Goal: Transaction & Acquisition: Purchase product/service

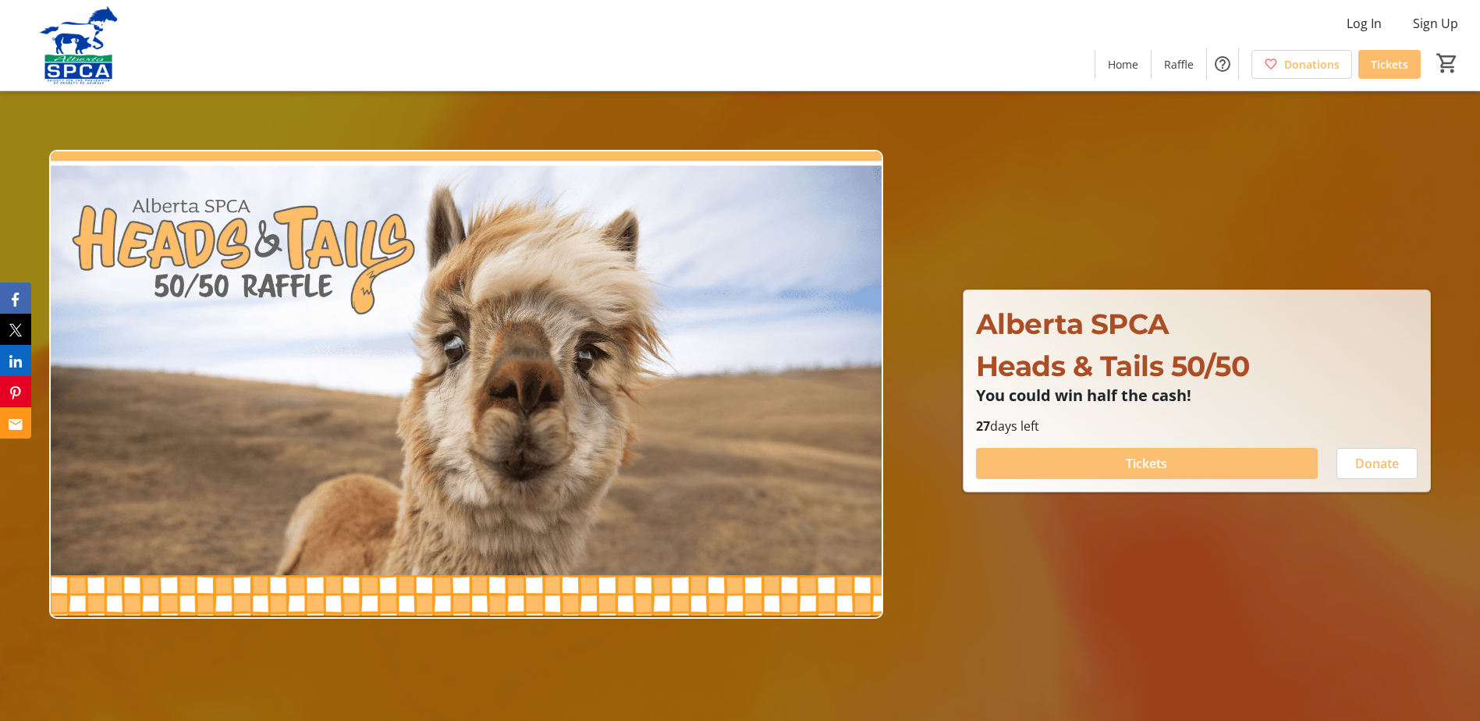
click at [1155, 460] on span "Tickets" at bounding box center [1145, 463] width 41 height 19
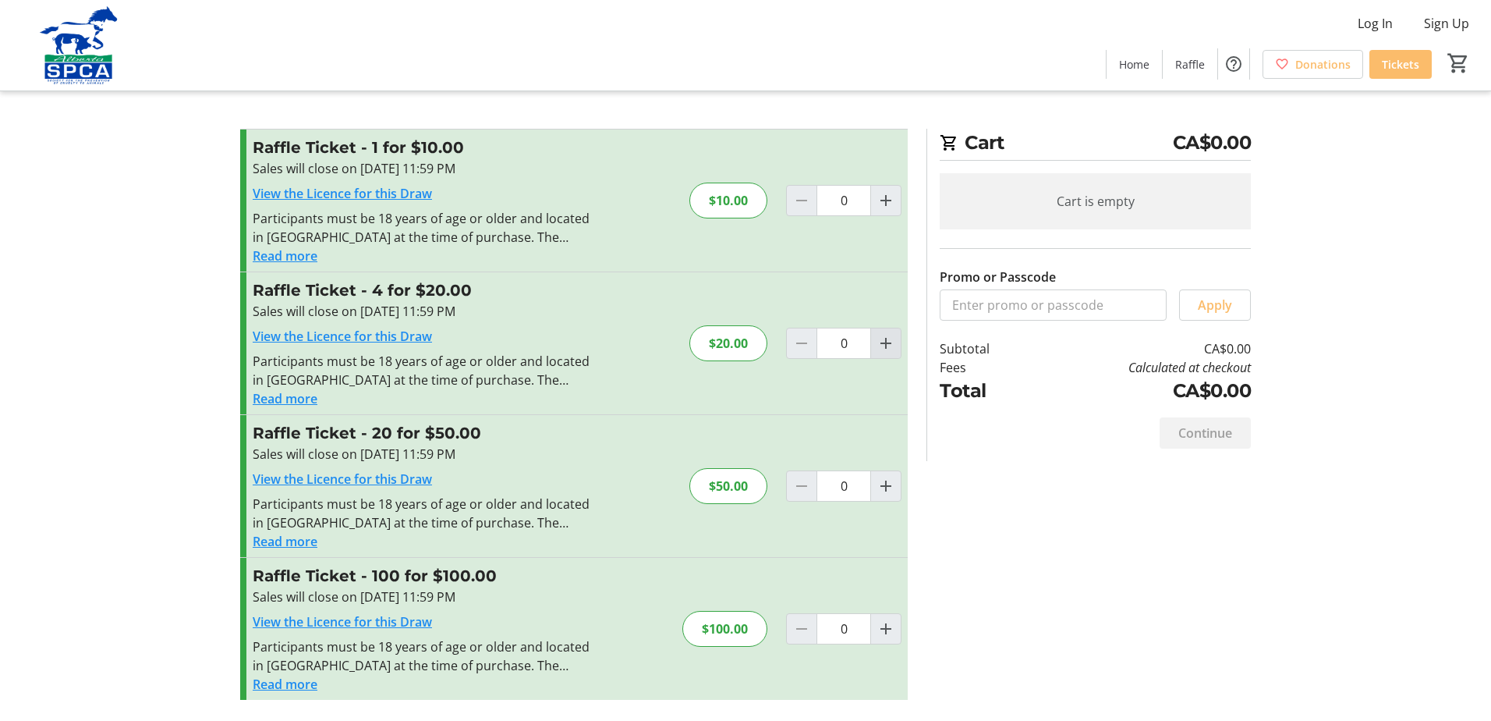
click at [890, 349] on mat-icon "Increment by one" at bounding box center [886, 343] width 19 height 19
type input "1"
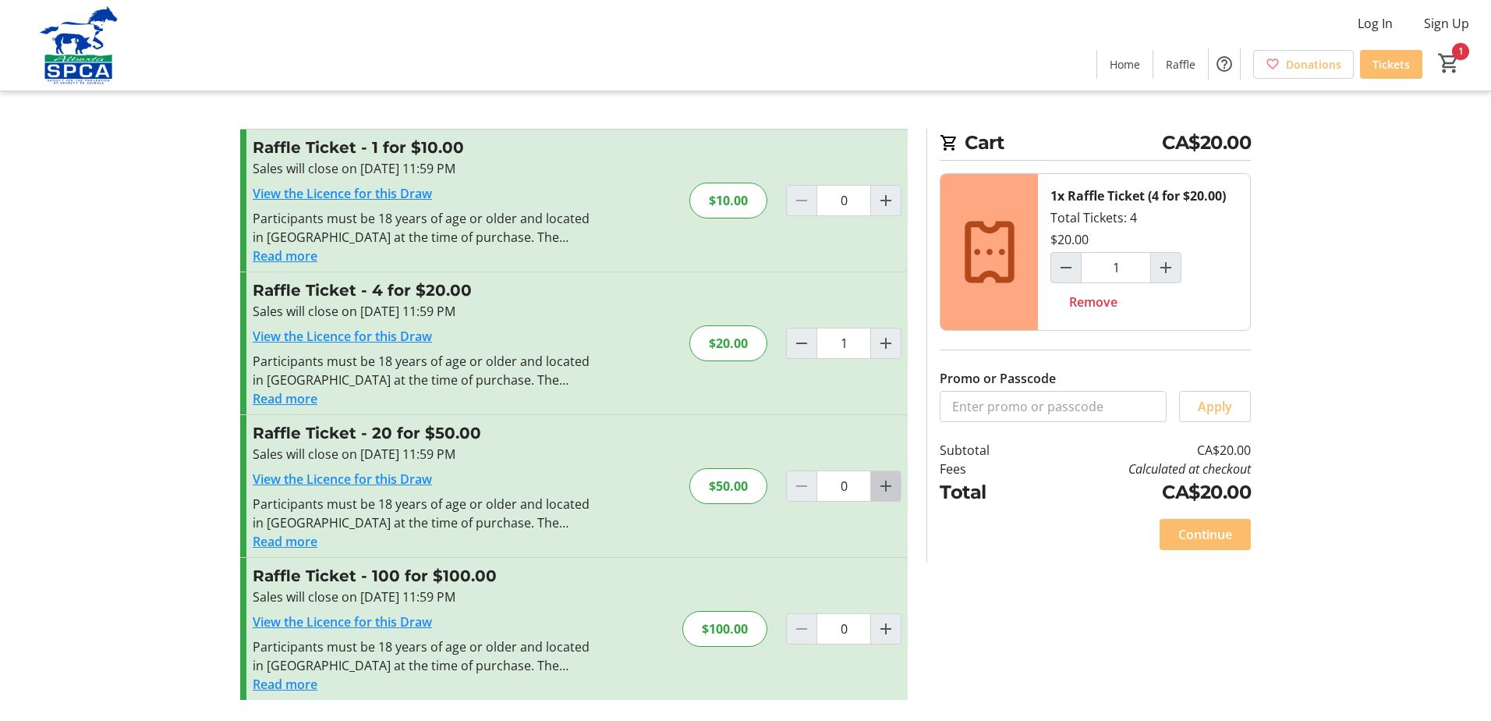
click at [888, 494] on mat-icon "Increment by one" at bounding box center [886, 486] width 19 height 19
type input "1"
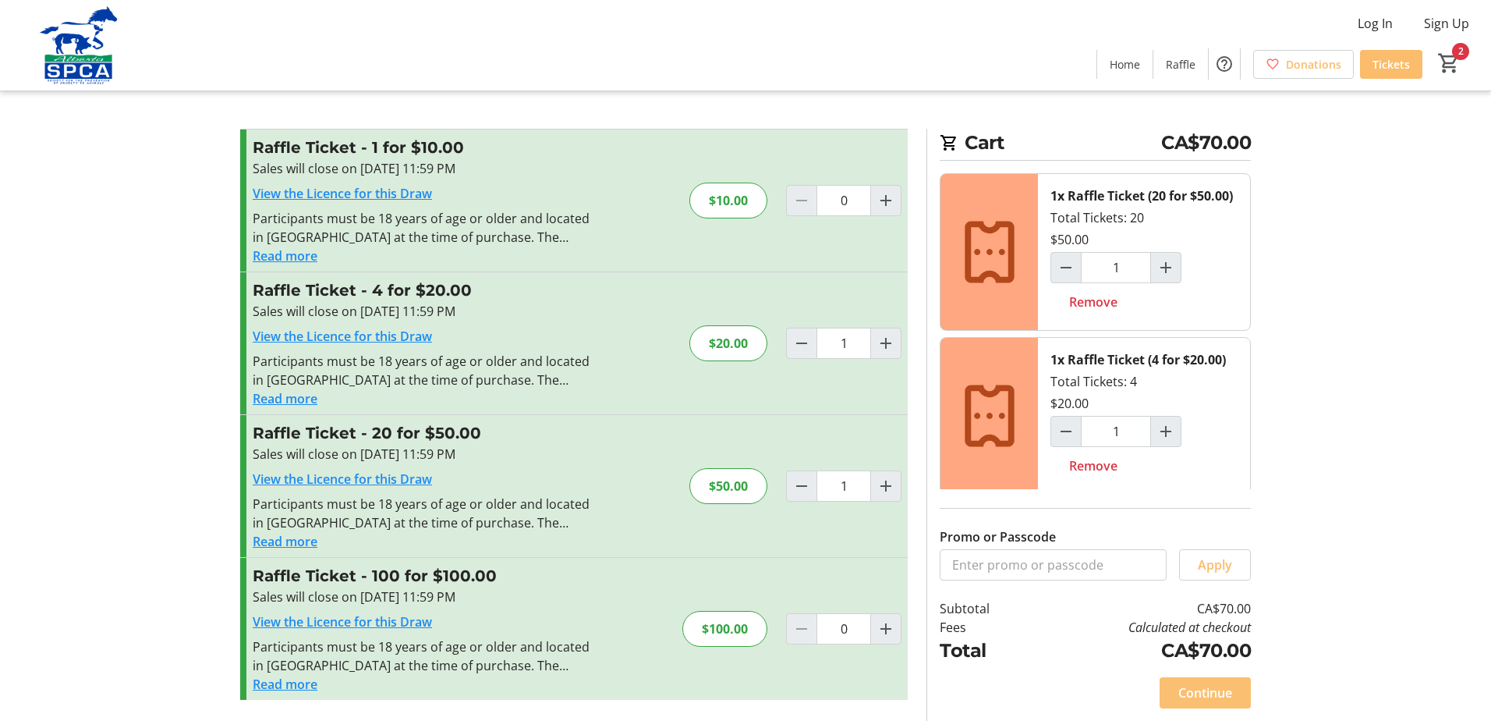
click at [1211, 679] on span at bounding box center [1205, 692] width 91 height 37
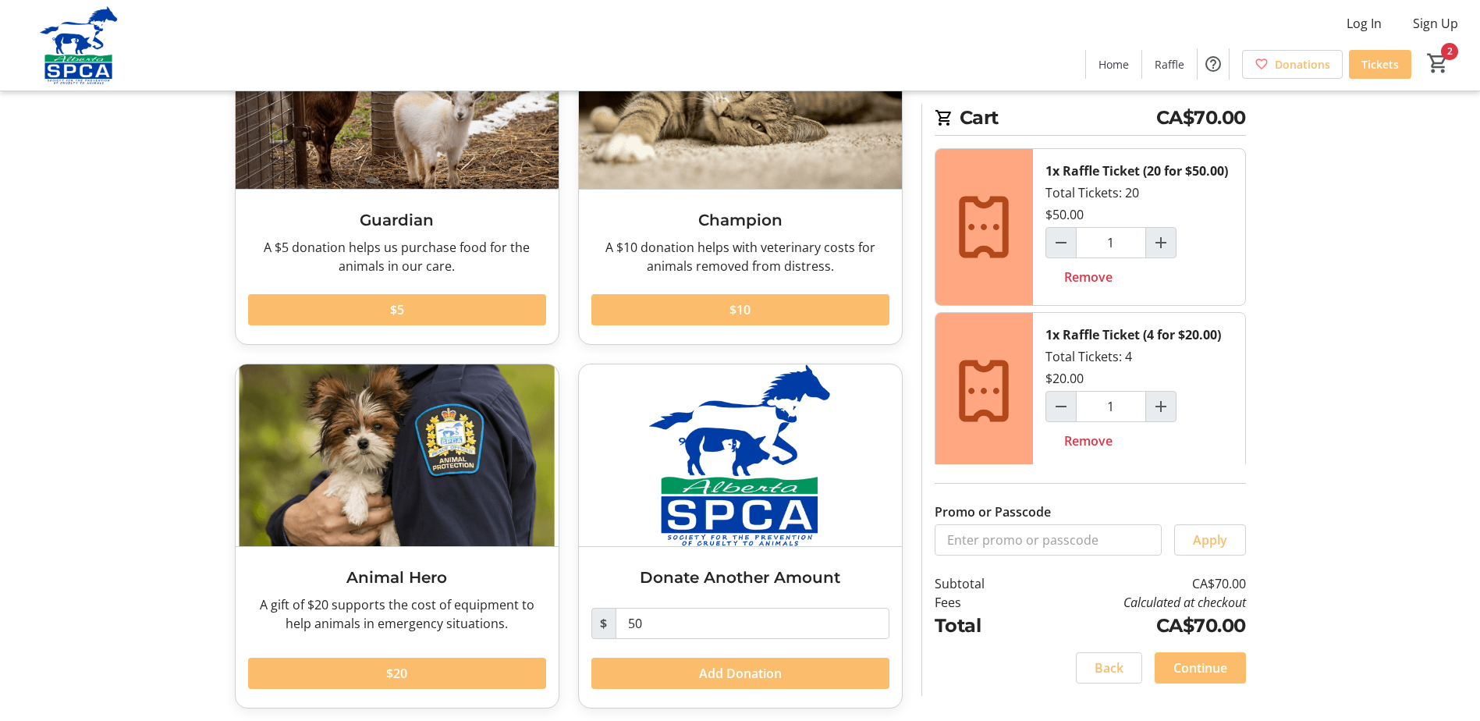
scroll to position [175, 0]
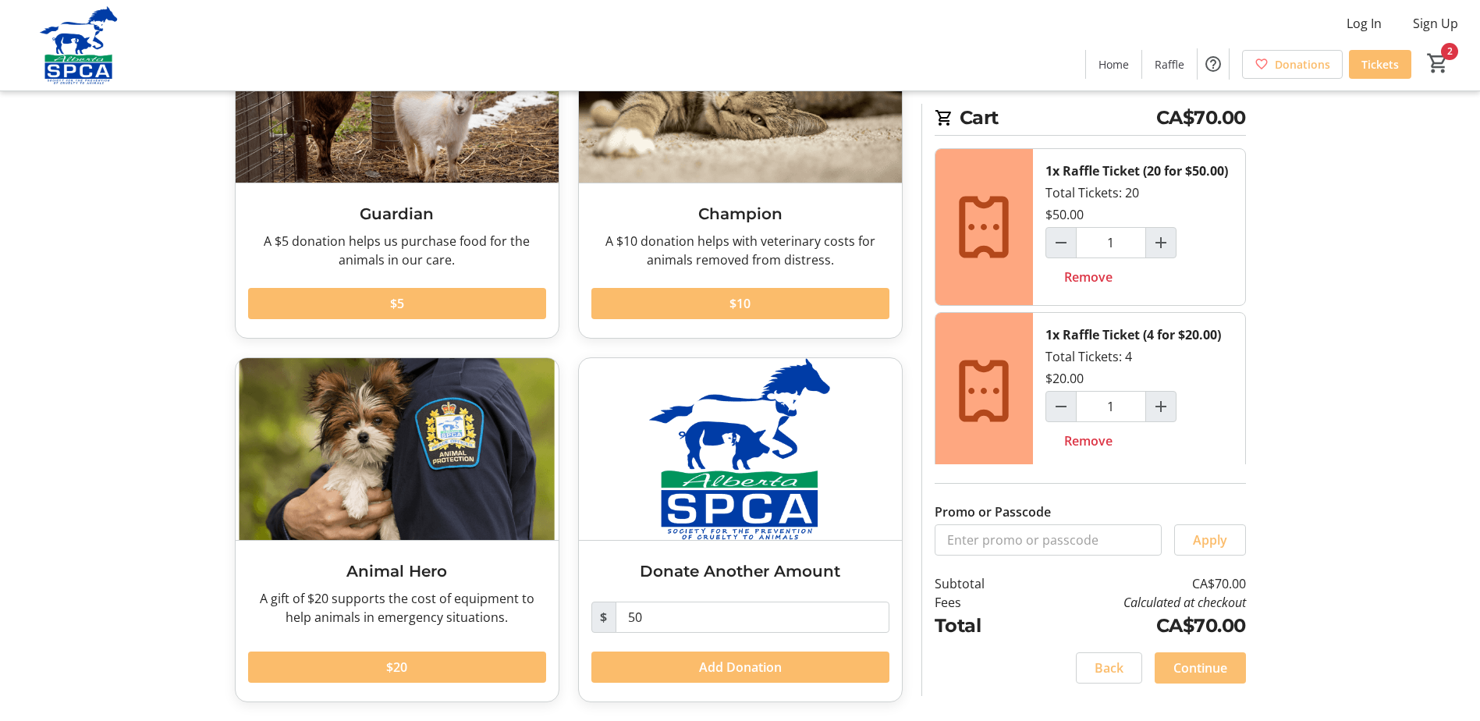
click at [1197, 669] on span "Continue" at bounding box center [1200, 667] width 54 height 19
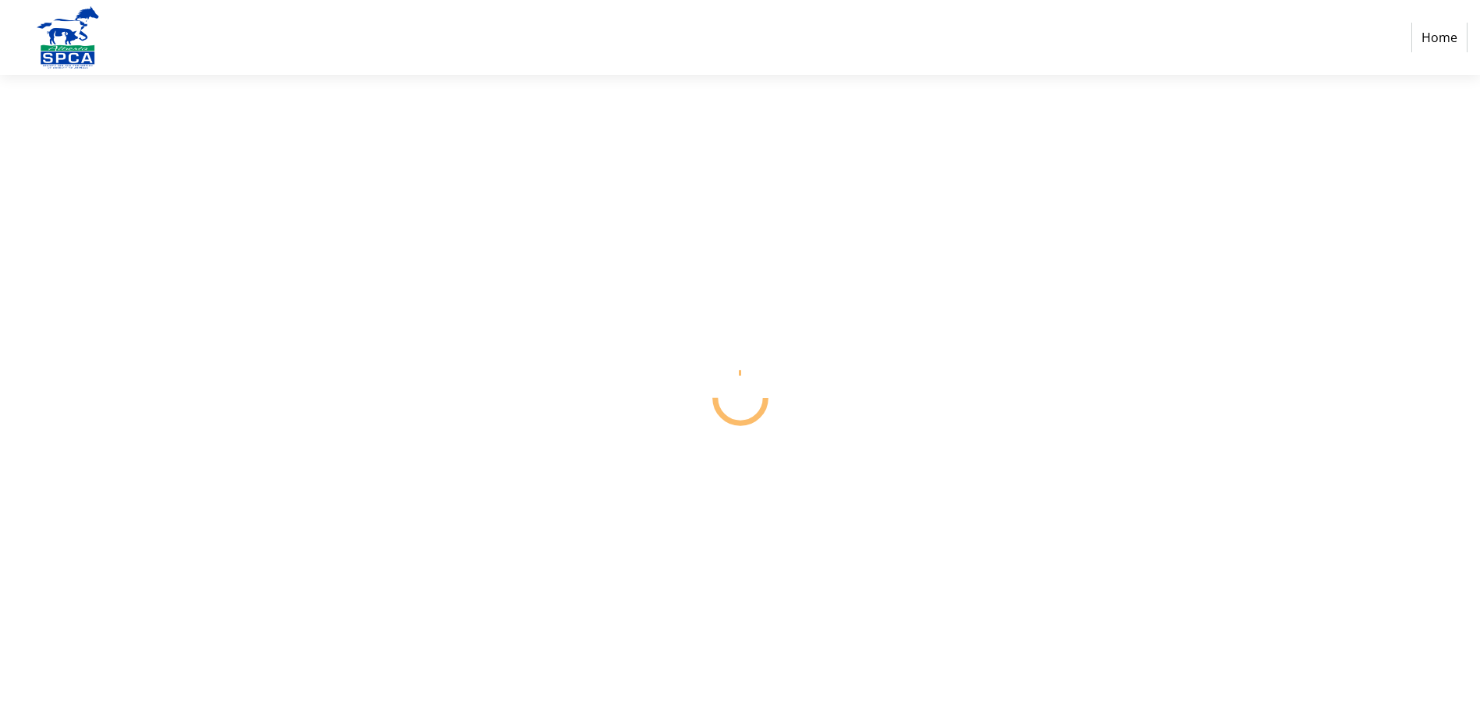
select select "CA"
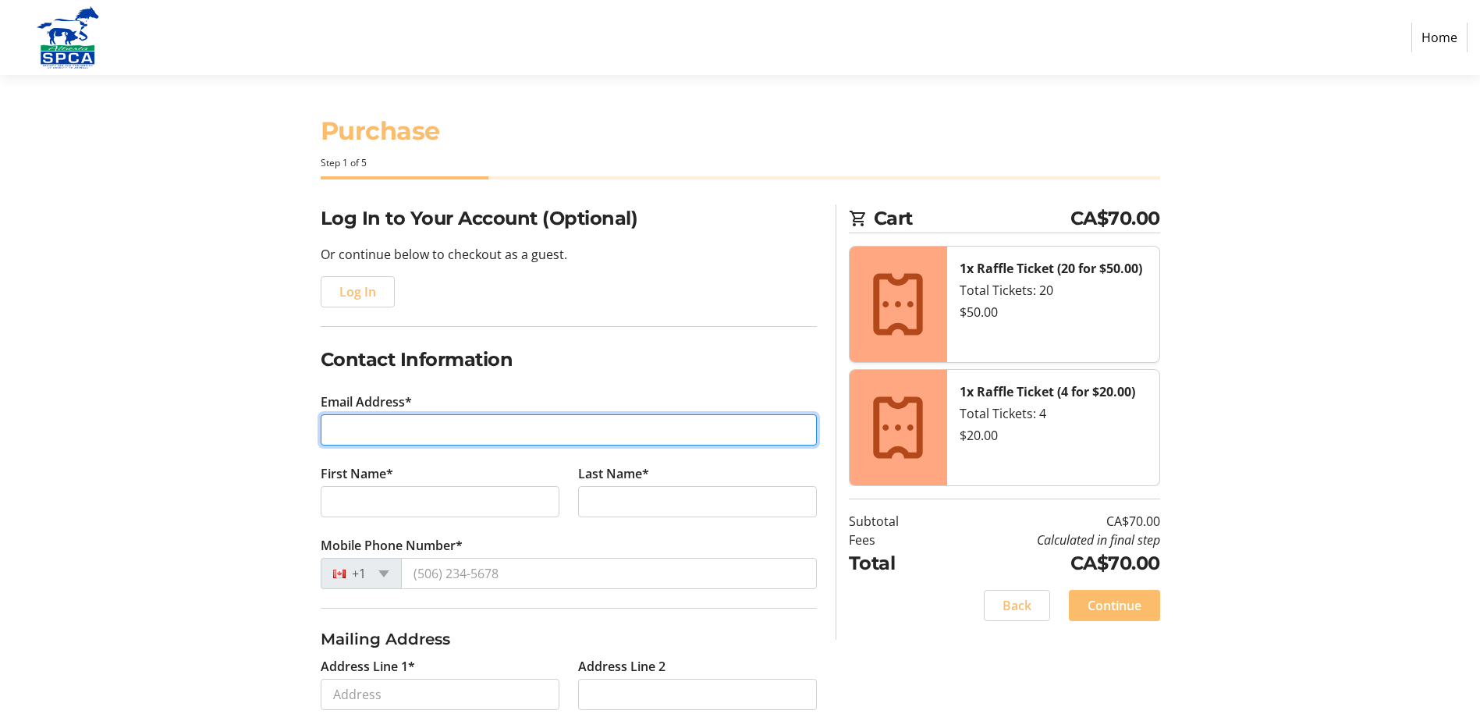
click at [452, 425] on input "Email Address*" at bounding box center [569, 429] width 496 height 31
type input "[EMAIL_ADDRESS][DOMAIN_NAME]"
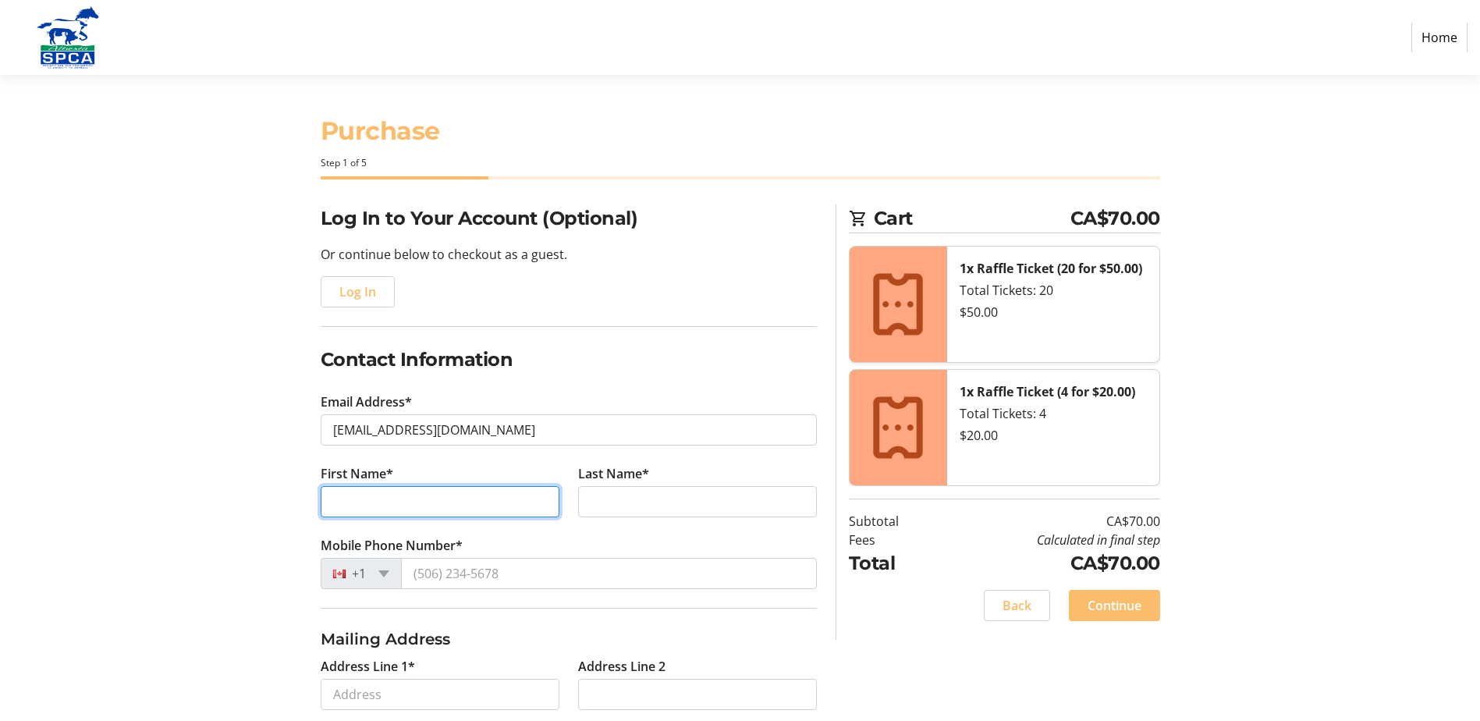
type input "[PERSON_NAME]"
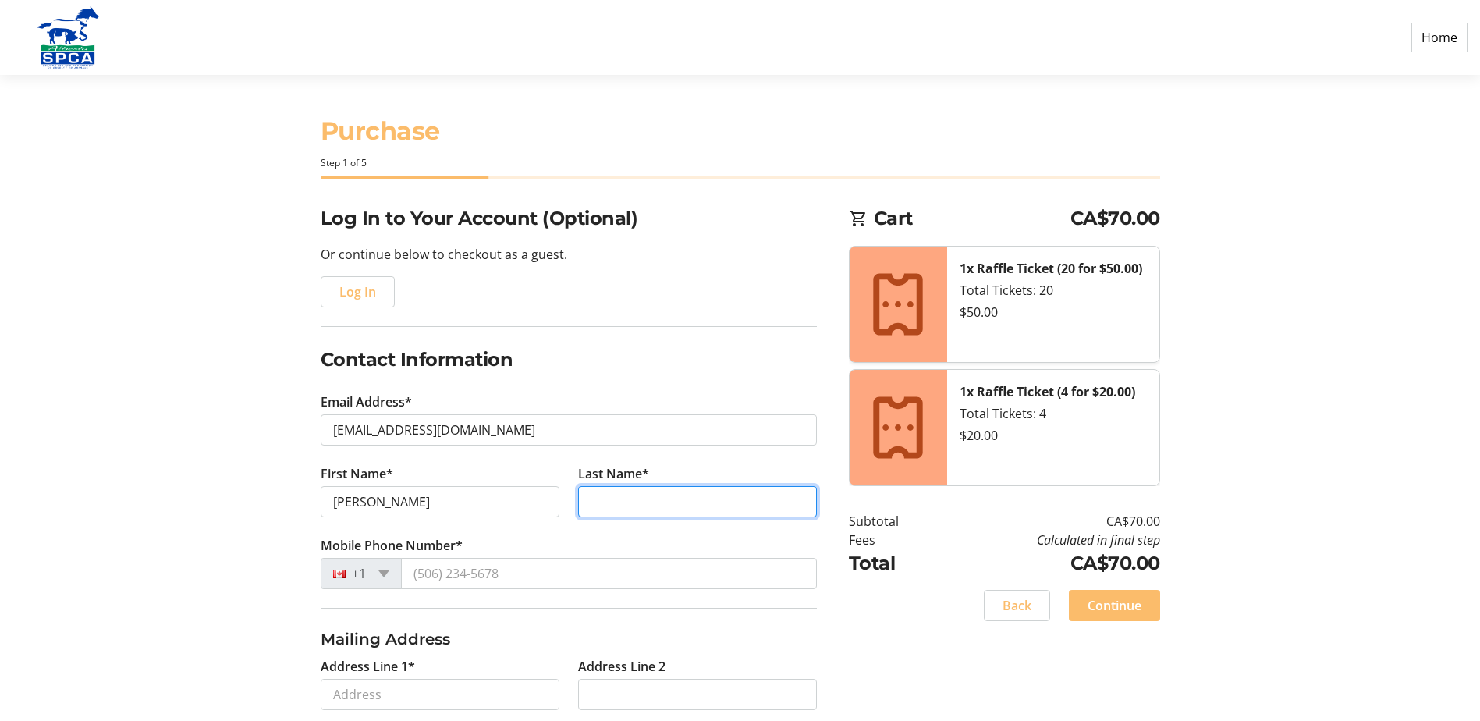
type input "[PERSON_NAME]"
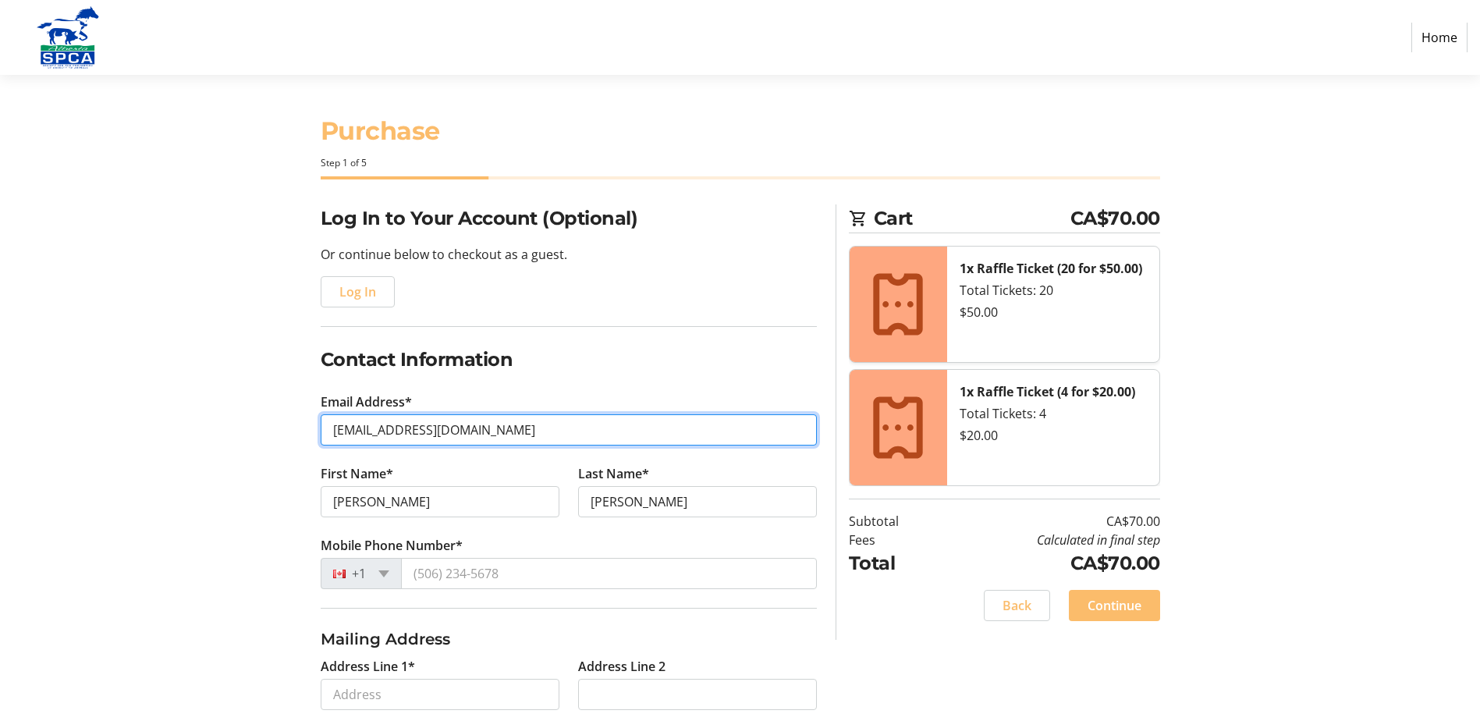
type input "[EMAIL_ADDRESS][DOMAIN_NAME]"
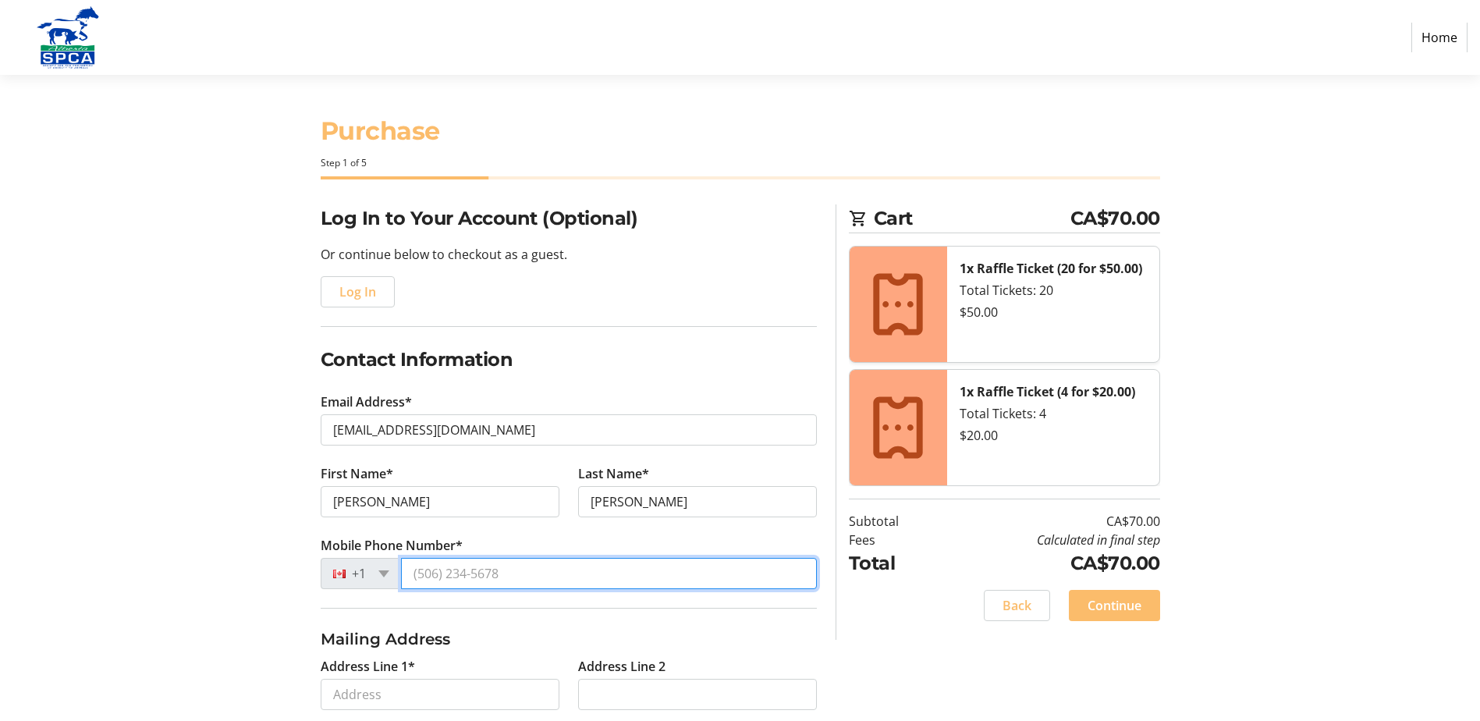
type input "[PHONE_NUMBER]"
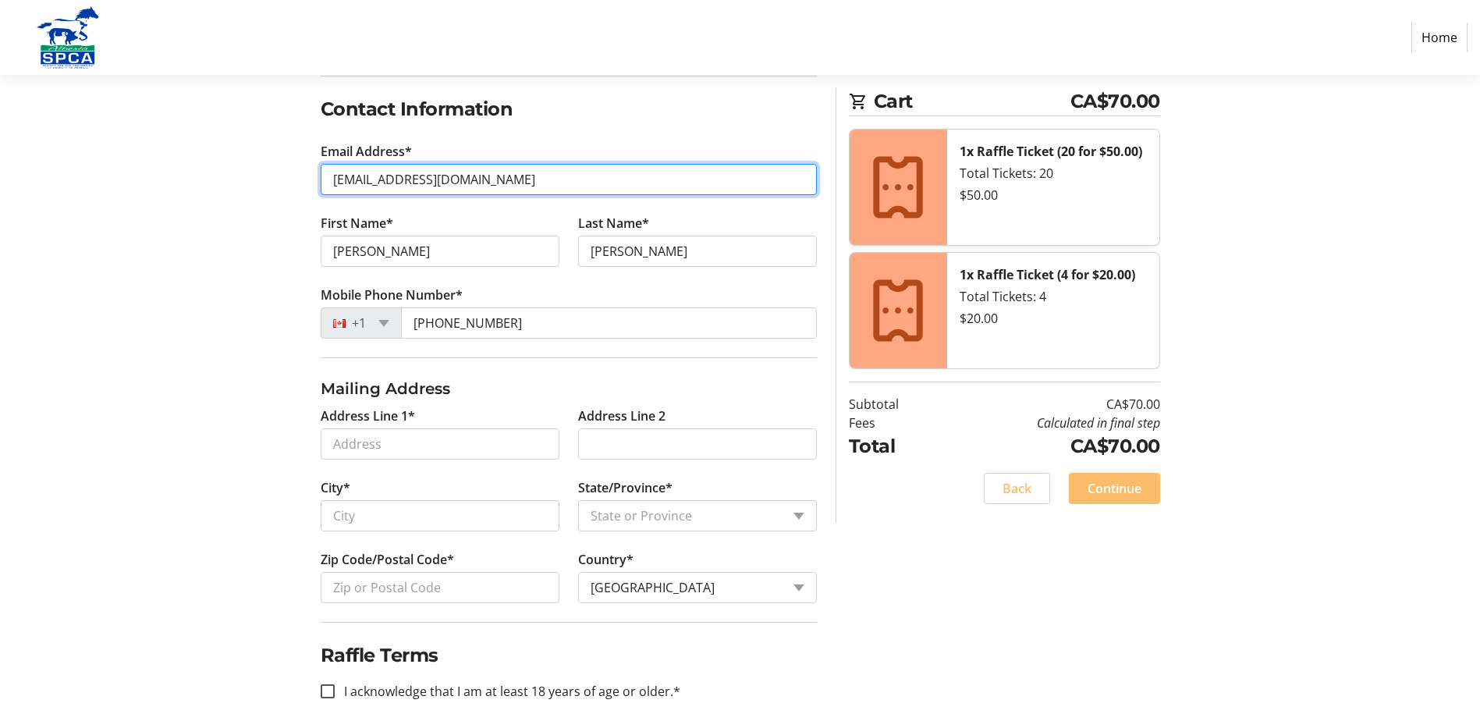
scroll to position [268, 0]
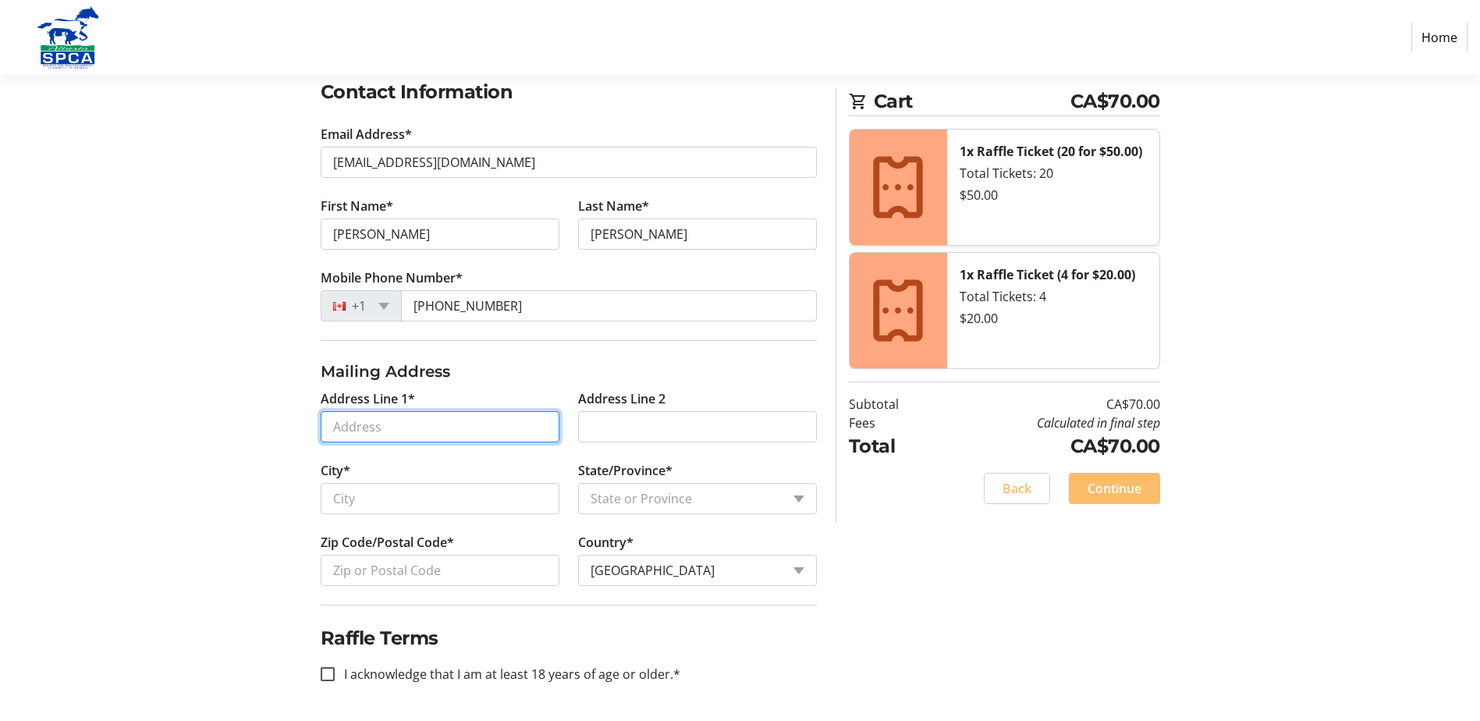
click at [417, 421] on input "Address Line 1*" at bounding box center [440, 426] width 239 height 31
type input "[STREET_ADDRESS]"
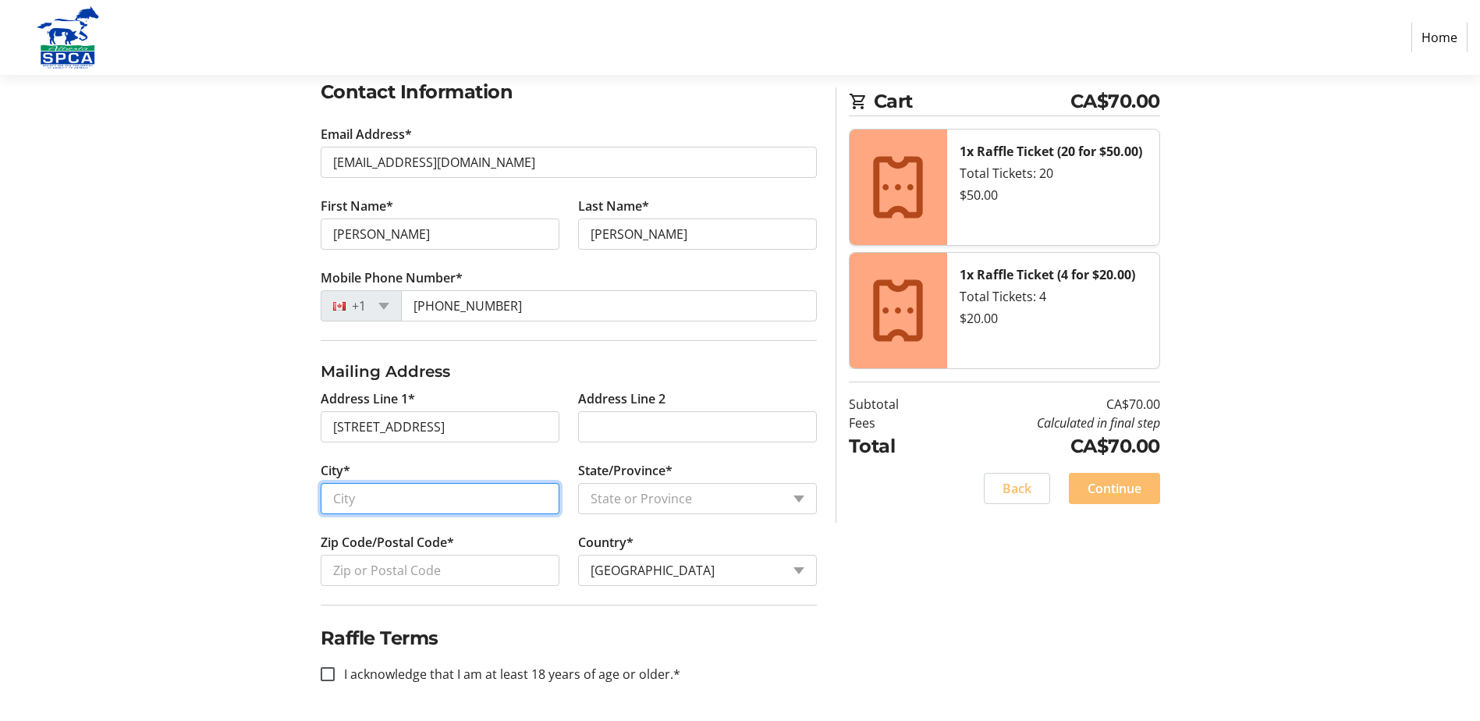
type input "camrose"
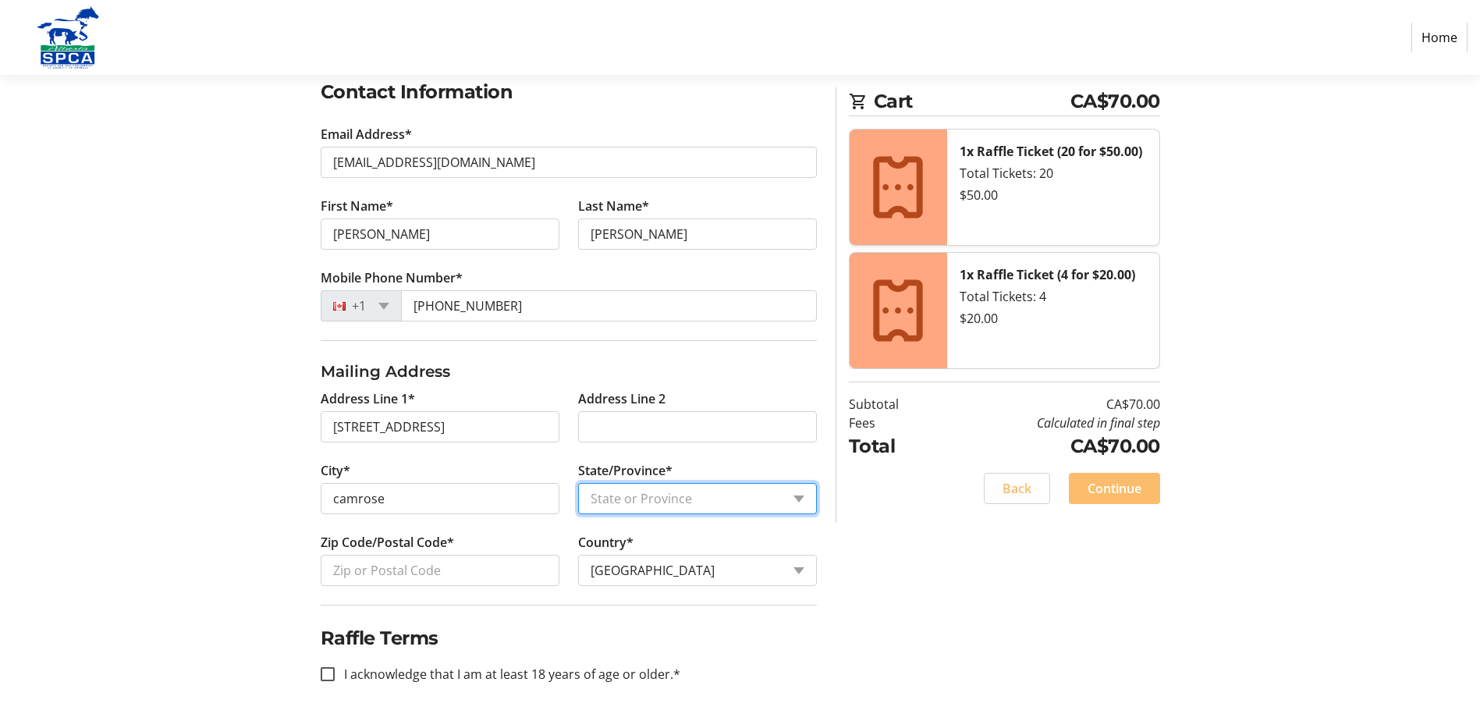
select select "AB"
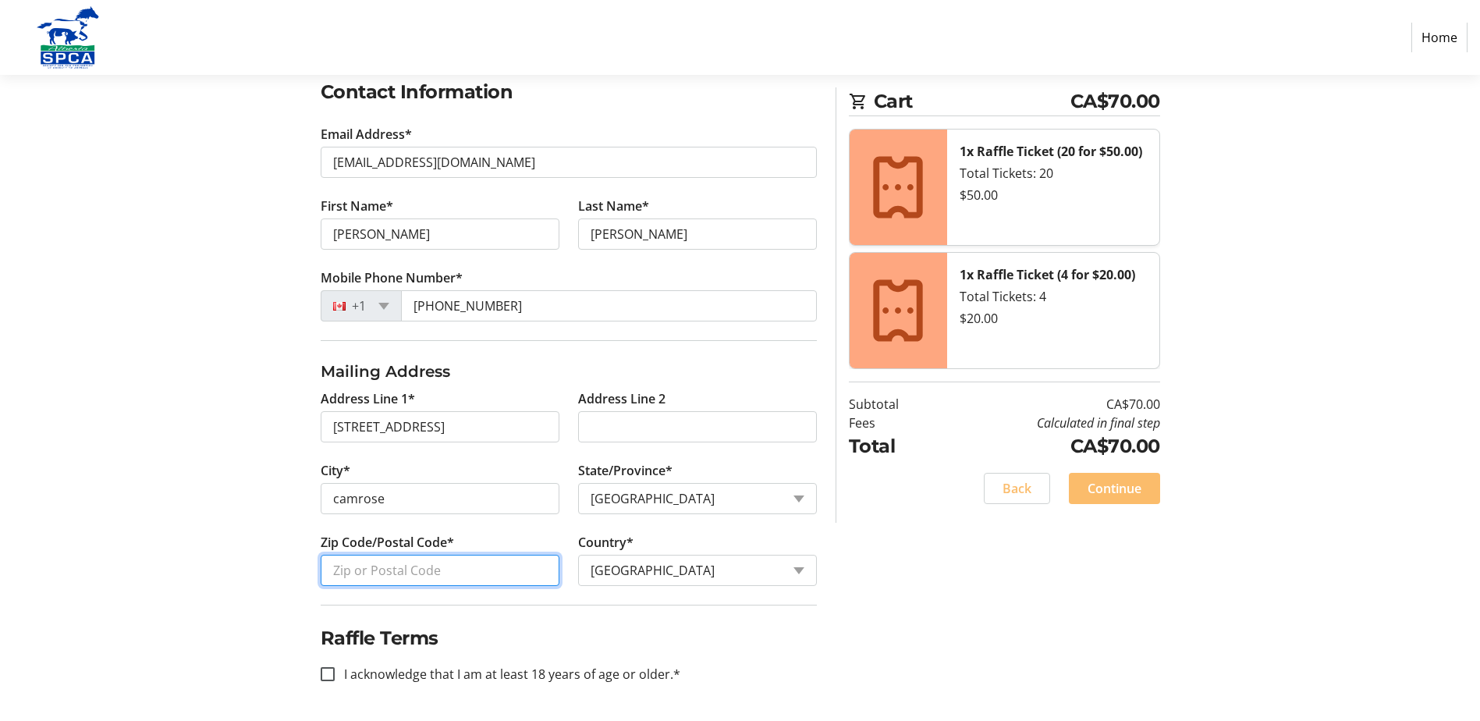
type input "t4v 5b8"
click at [333, 669] on input "I acknowledge that I am at least 18 years of age or older.*" at bounding box center [328, 674] width 14 height 14
checkbox input "true"
click at [1114, 488] on span "Continue" at bounding box center [1114, 488] width 54 height 19
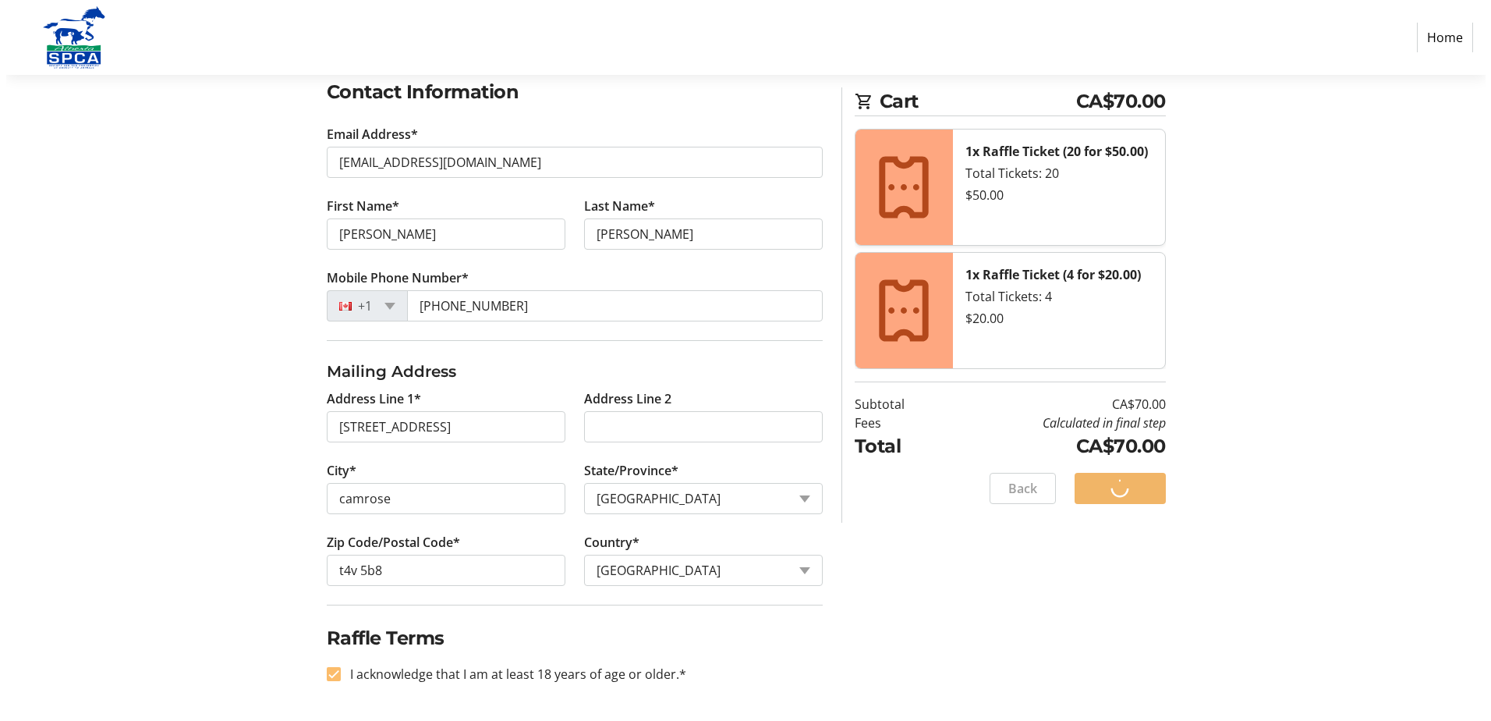
scroll to position [0, 0]
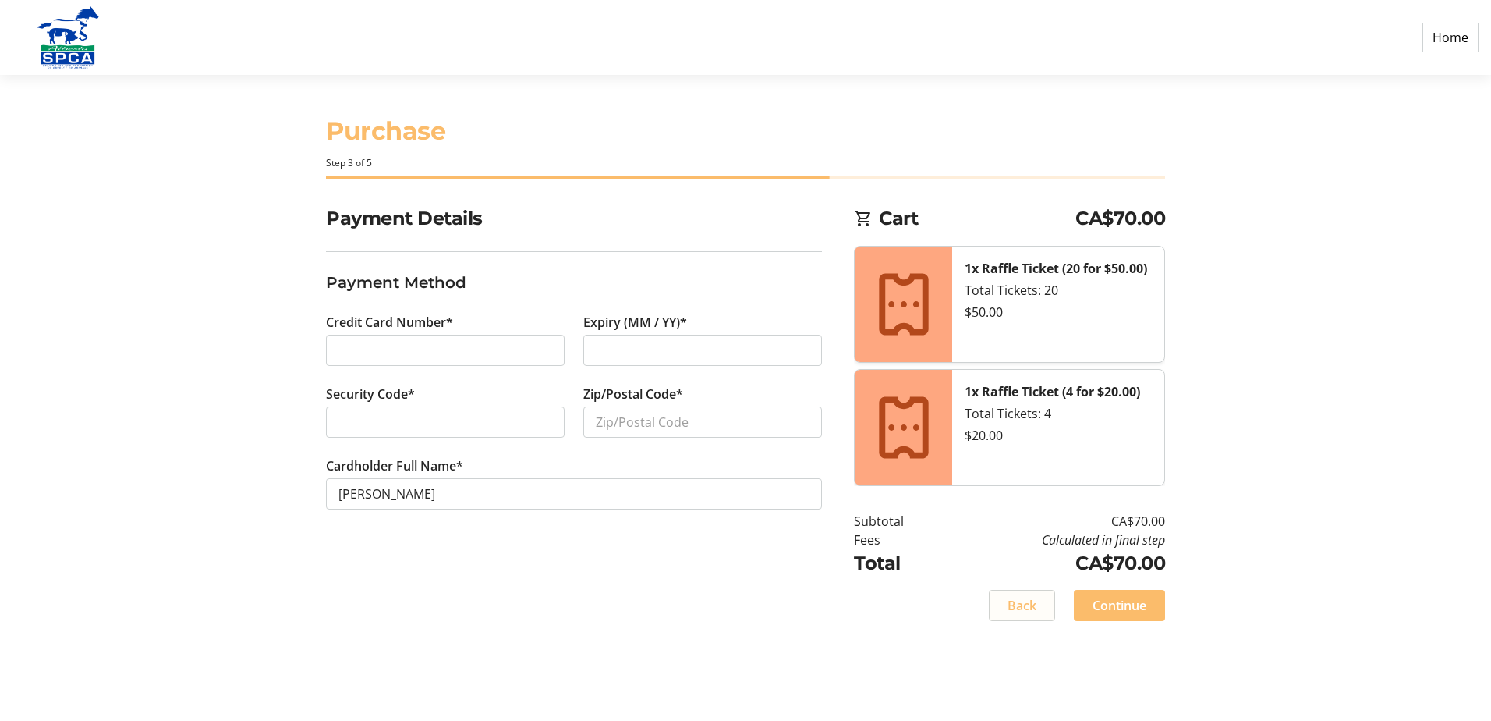
click at [1009, 612] on span "Back" at bounding box center [1022, 605] width 29 height 19
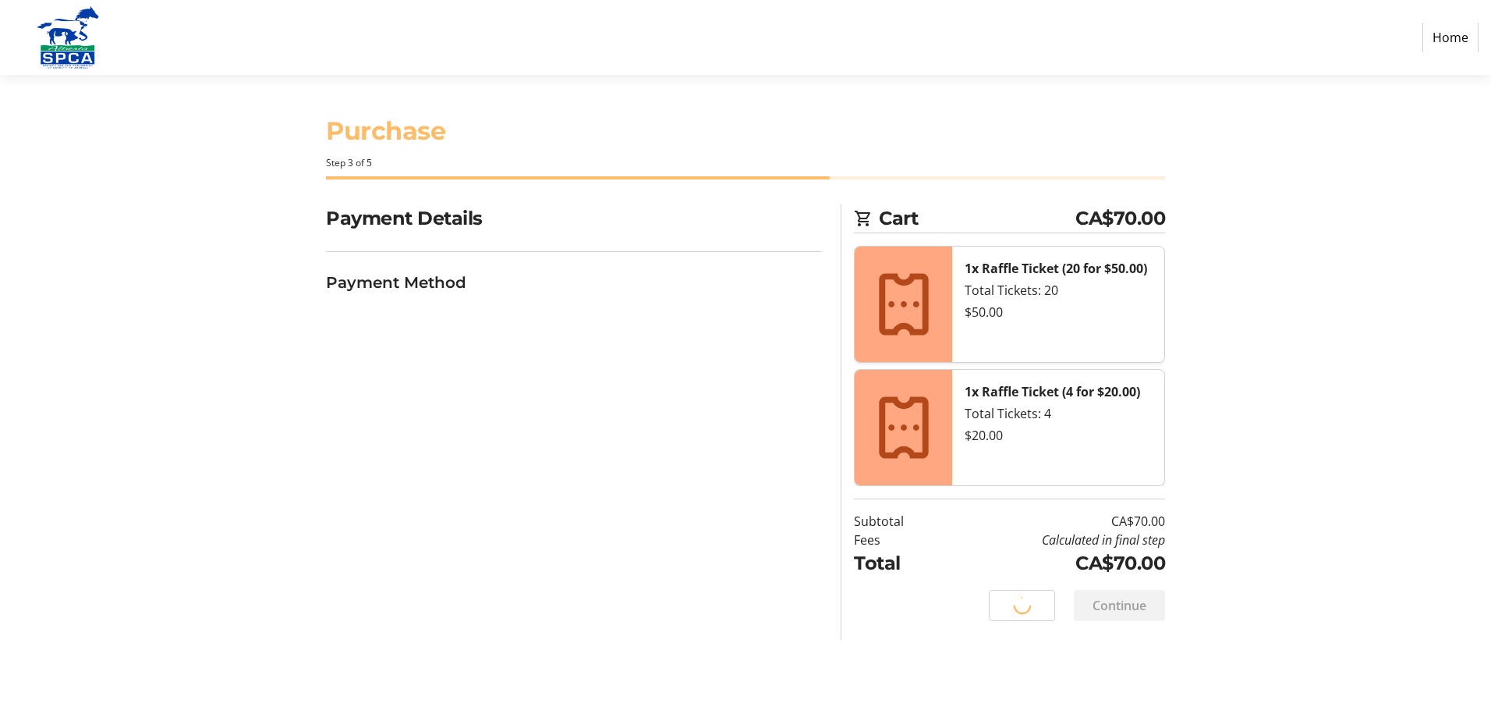
select select "AB"
select select "CA"
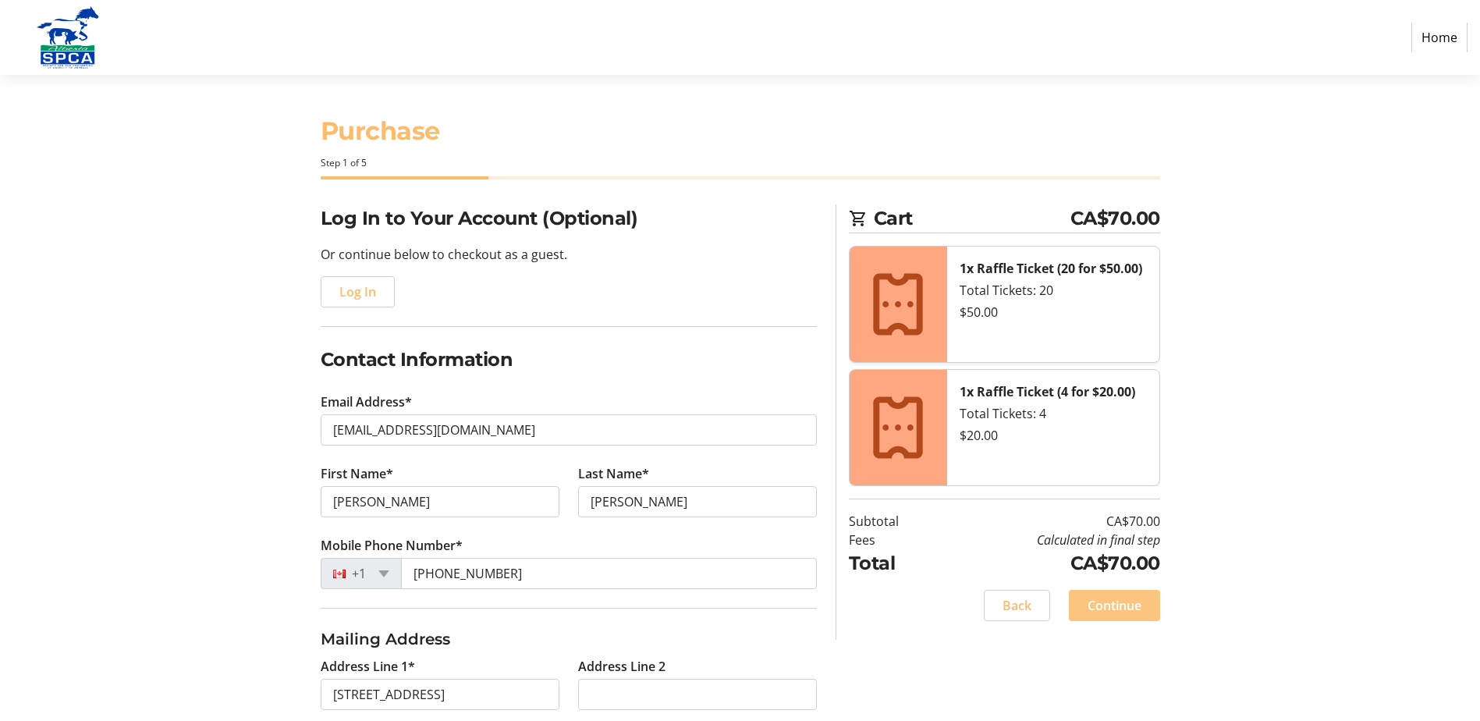
click at [1105, 604] on span "Continue" at bounding box center [1114, 605] width 54 height 19
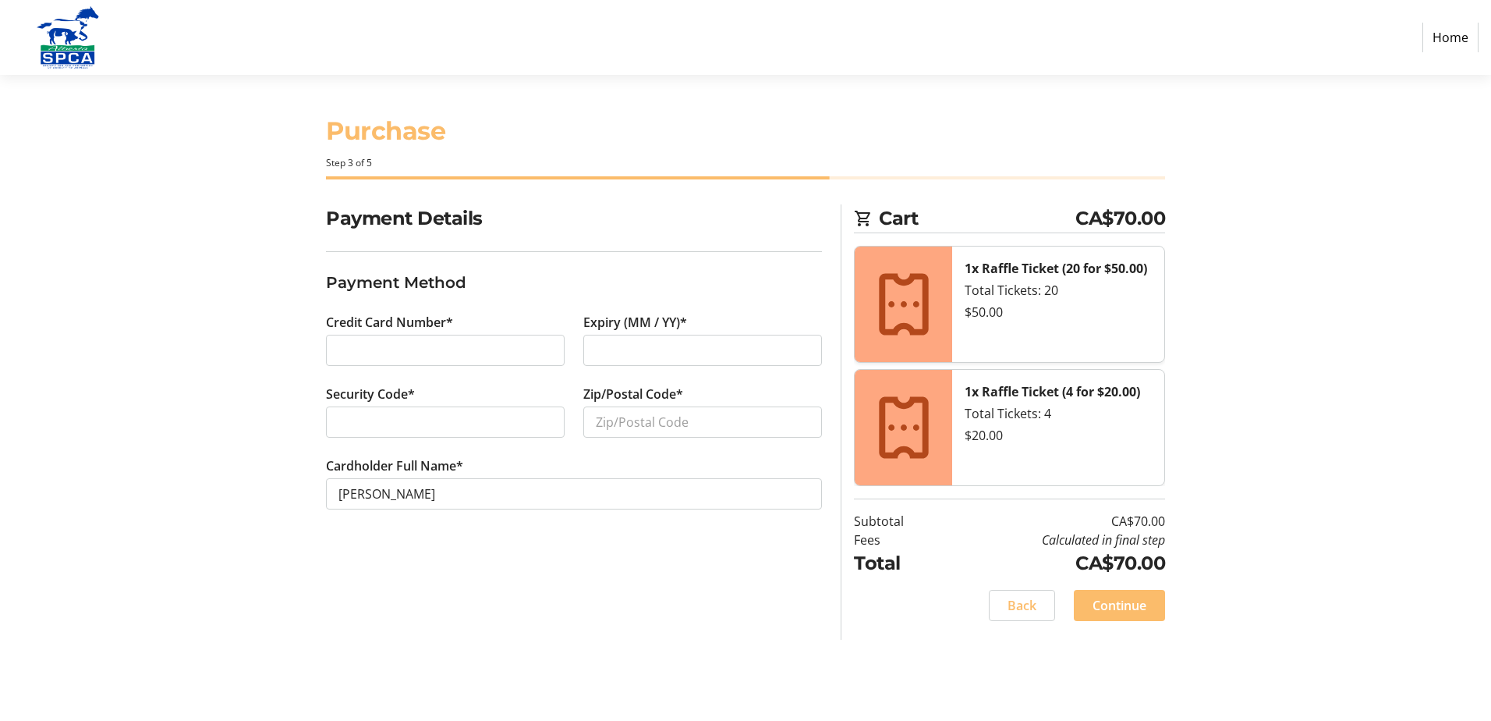
click at [675, 360] on div at bounding box center [702, 350] width 239 height 31
click at [637, 426] on input "Zip/Postal Code*" at bounding box center [702, 421] width 239 height 31
type input "t4v 5b8"
click at [1115, 587] on span at bounding box center [1119, 605] width 91 height 37
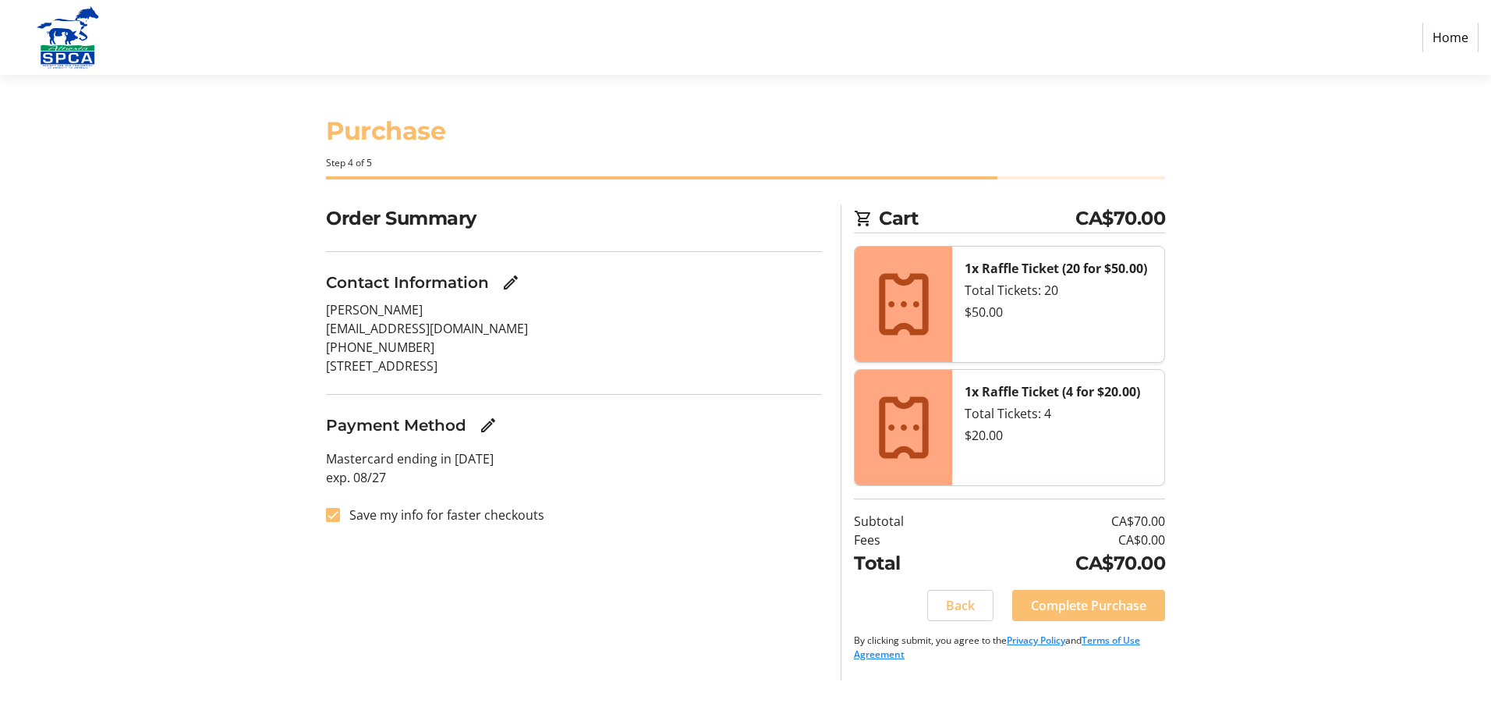
click at [1067, 604] on span "Complete Purchase" at bounding box center [1088, 605] width 115 height 19
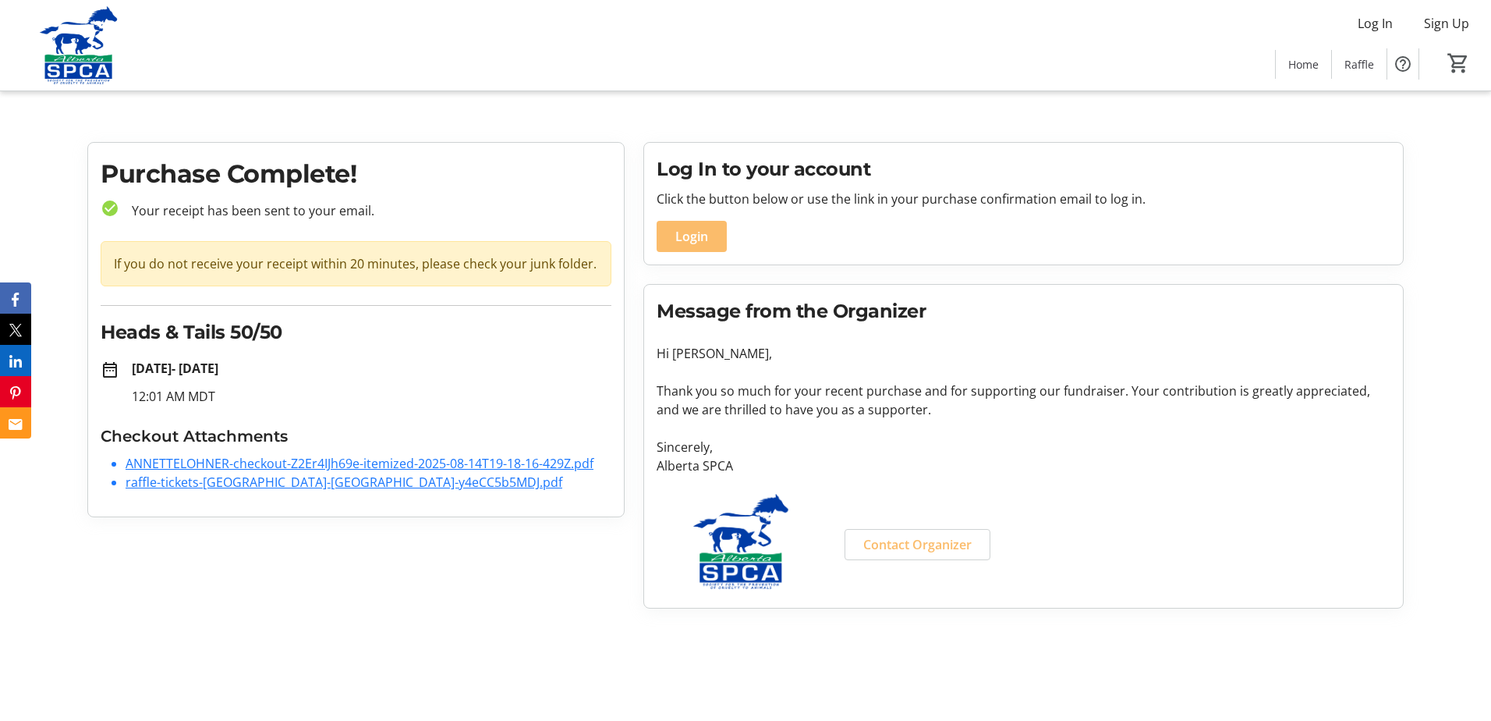
click at [751, 576] on img at bounding box center [741, 541] width 169 height 95
click at [247, 466] on link "ANNETTELOHNER-checkout-Z2Er4IJh69e-itemized-2025-08-14T19-18-16-429Z.pdf" at bounding box center [360, 463] width 468 height 17
